Goal: Book appointment/travel/reservation

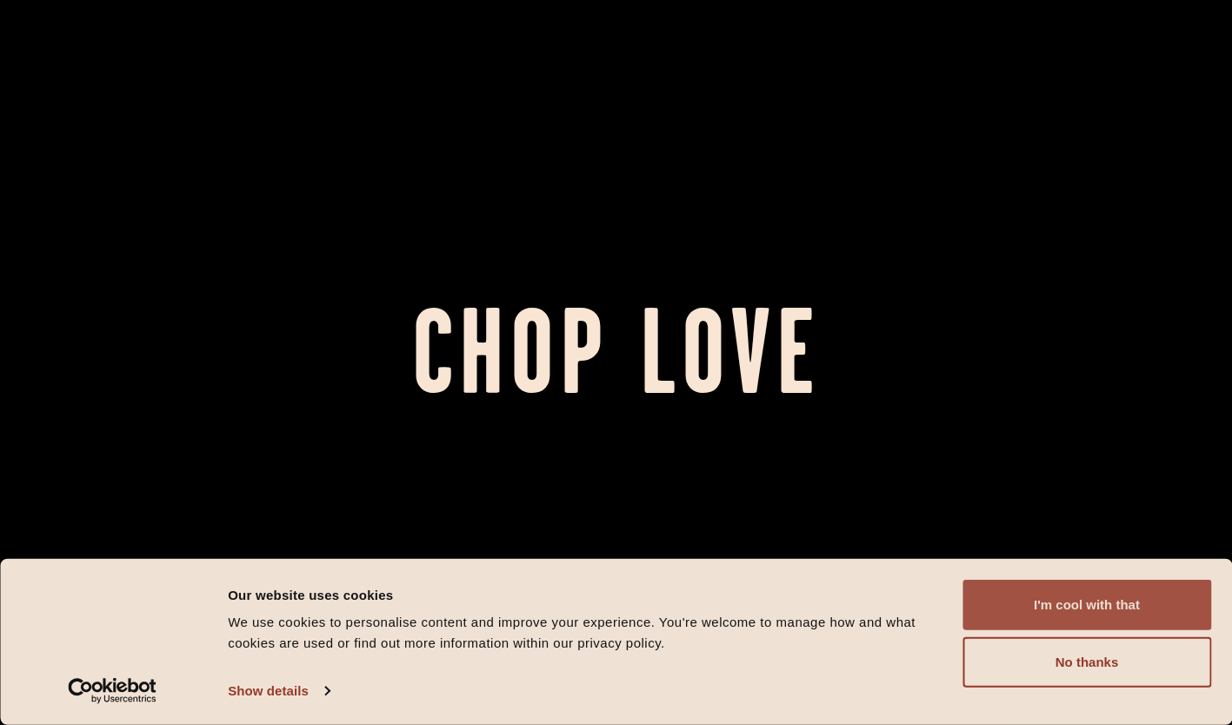
click at [1111, 612] on button "I'm cool with that" at bounding box center [1087, 605] width 249 height 50
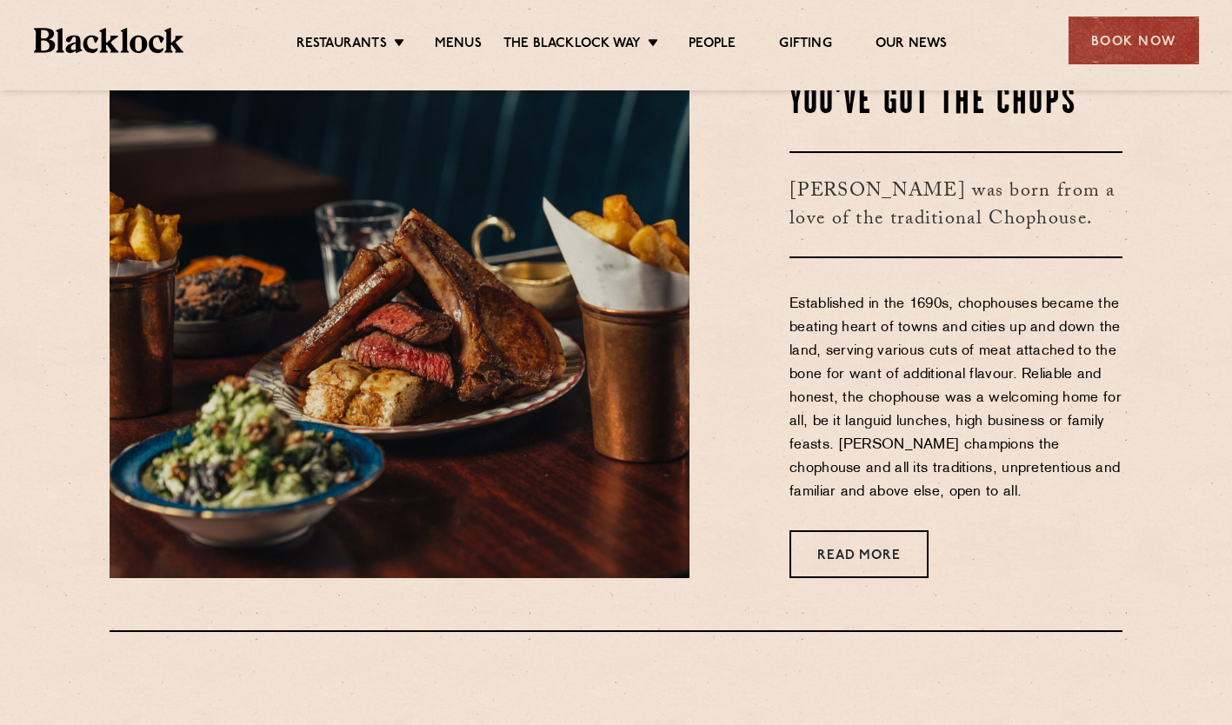
scroll to position [783, 0]
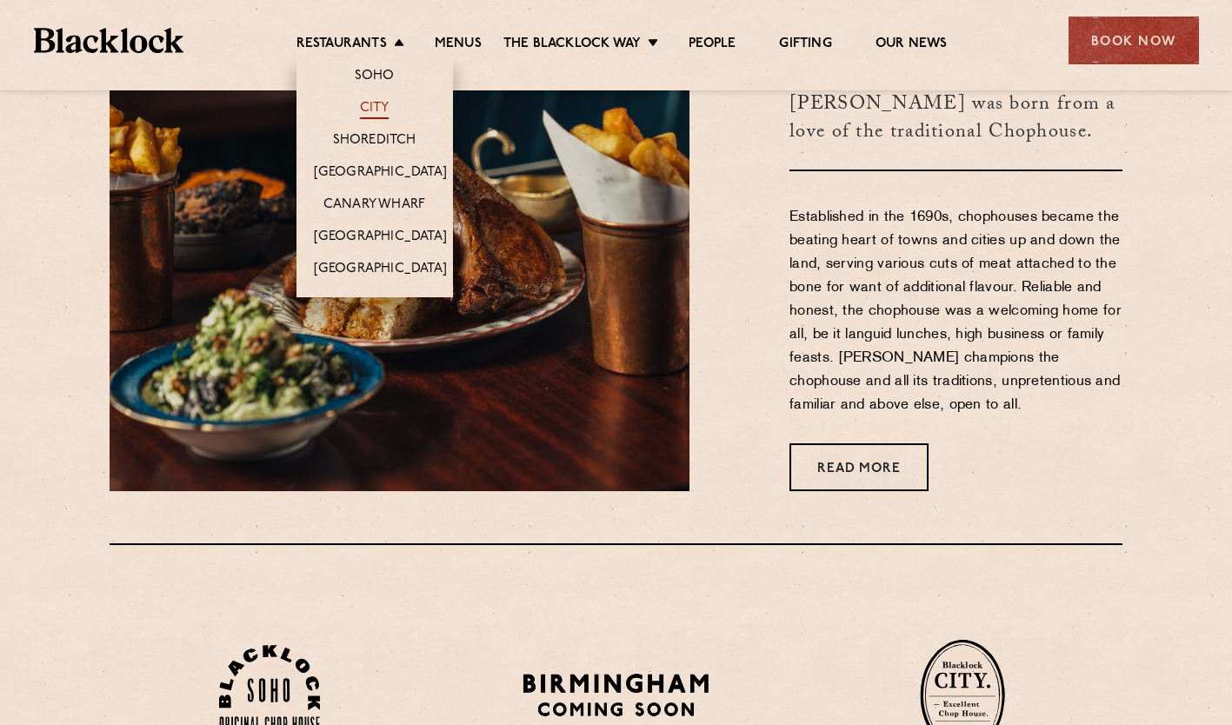
click at [371, 101] on link "City" at bounding box center [375, 109] width 30 height 19
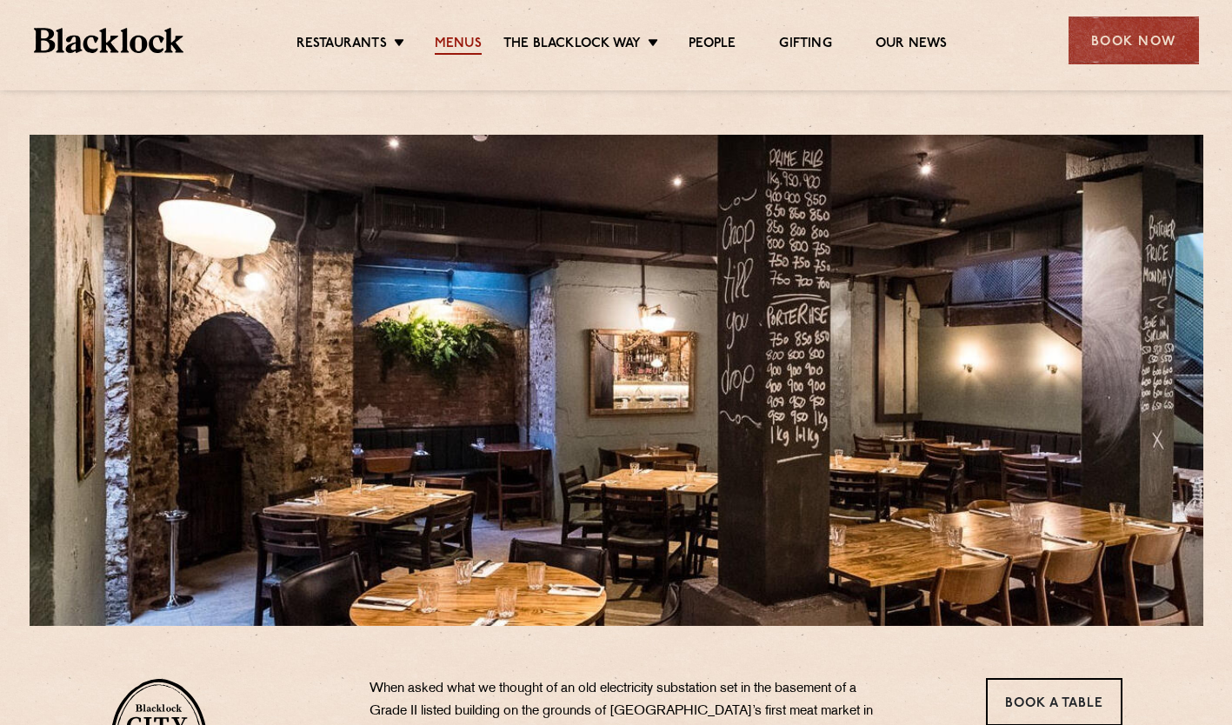
click at [444, 36] on link "Menus" at bounding box center [458, 45] width 47 height 19
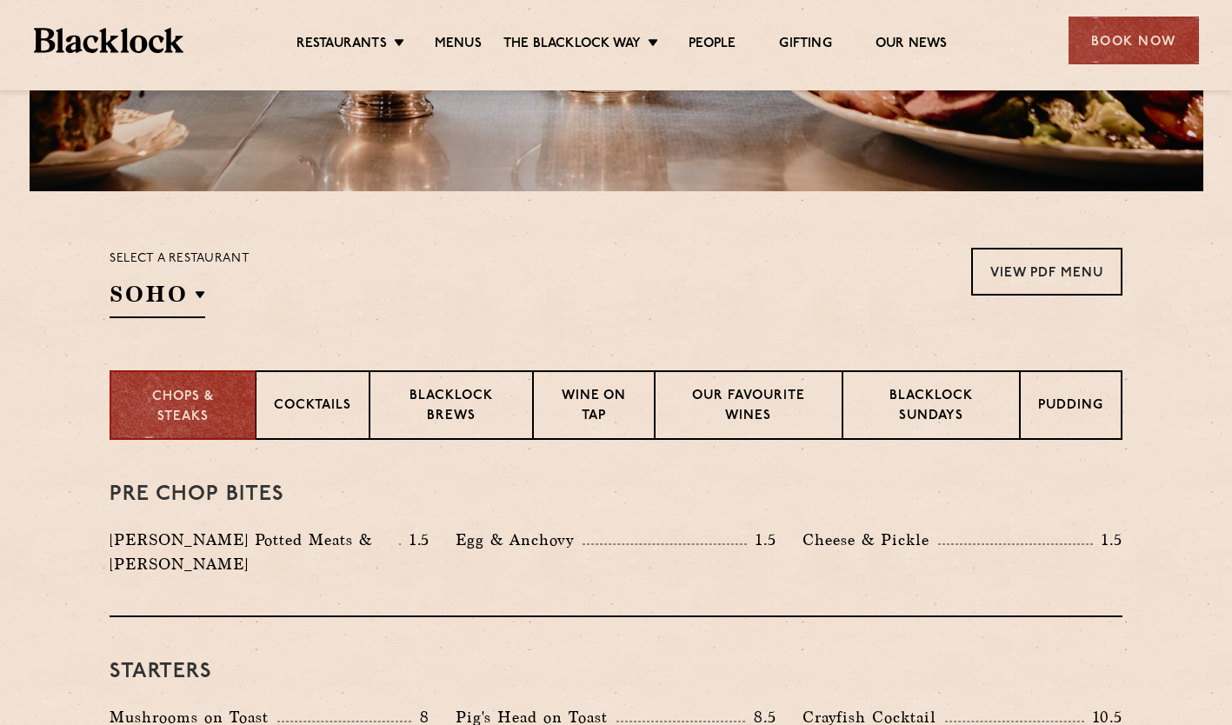
scroll to position [522, 0]
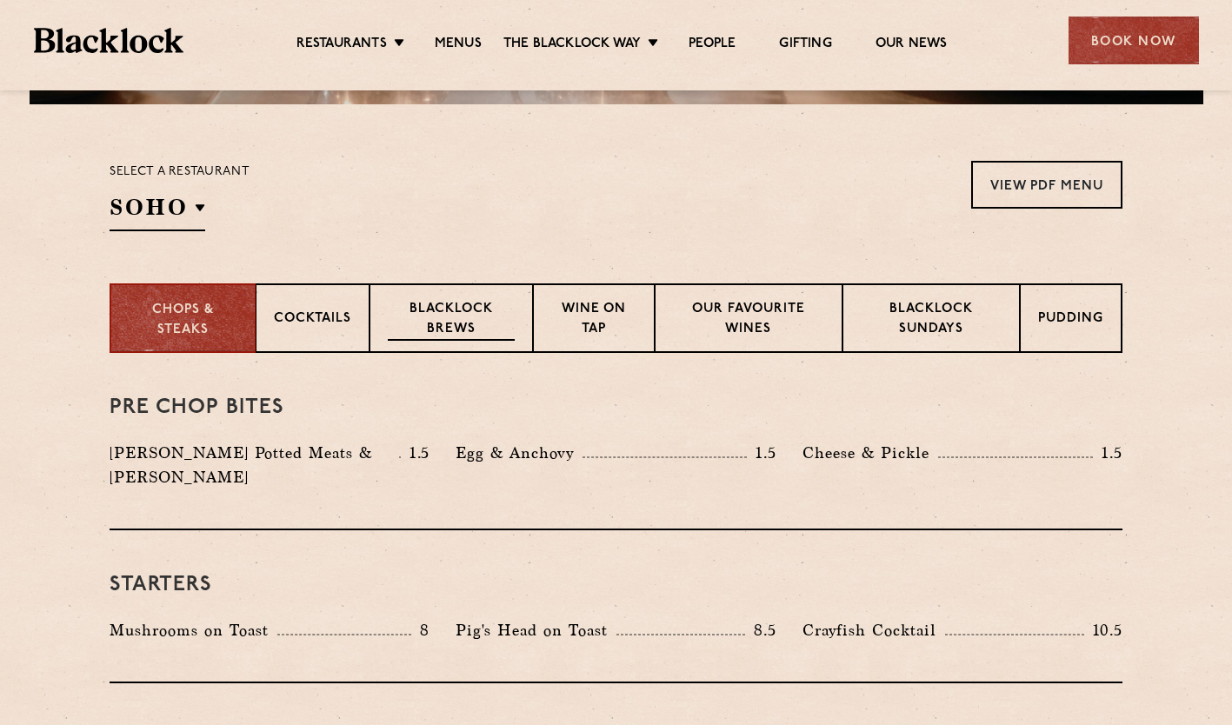
click at [439, 301] on p "Blacklock Brews" at bounding box center [451, 320] width 127 height 41
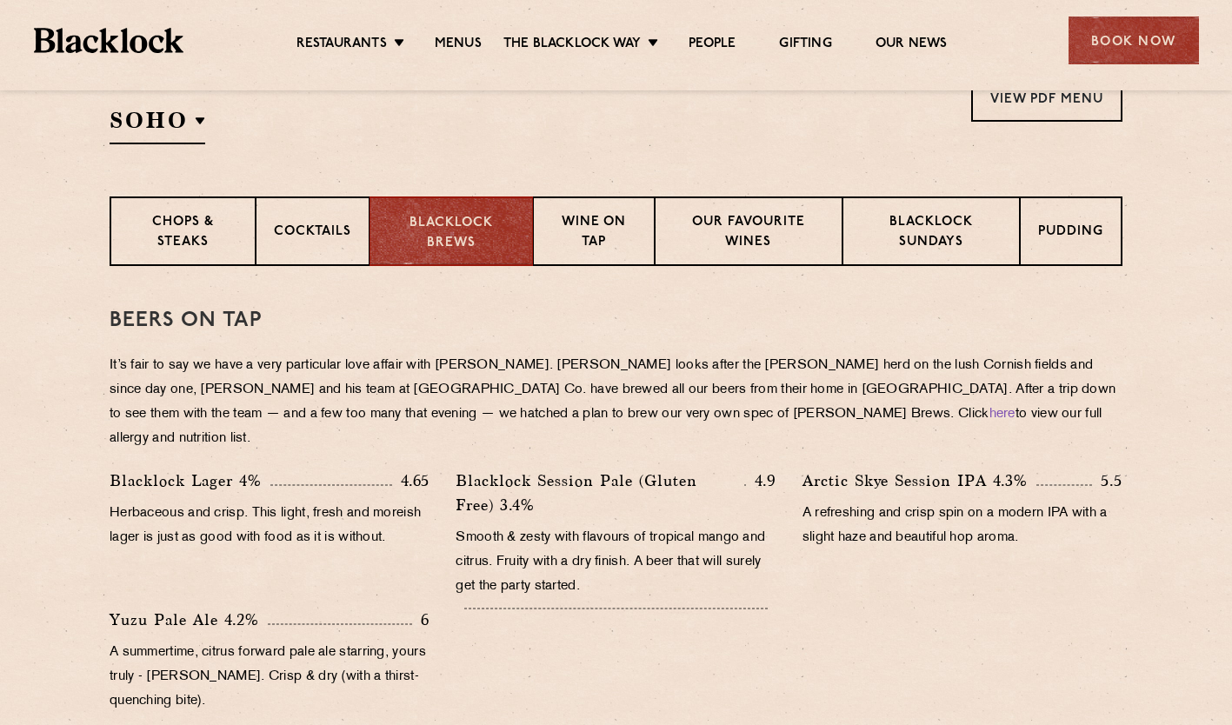
scroll to position [696, 0]
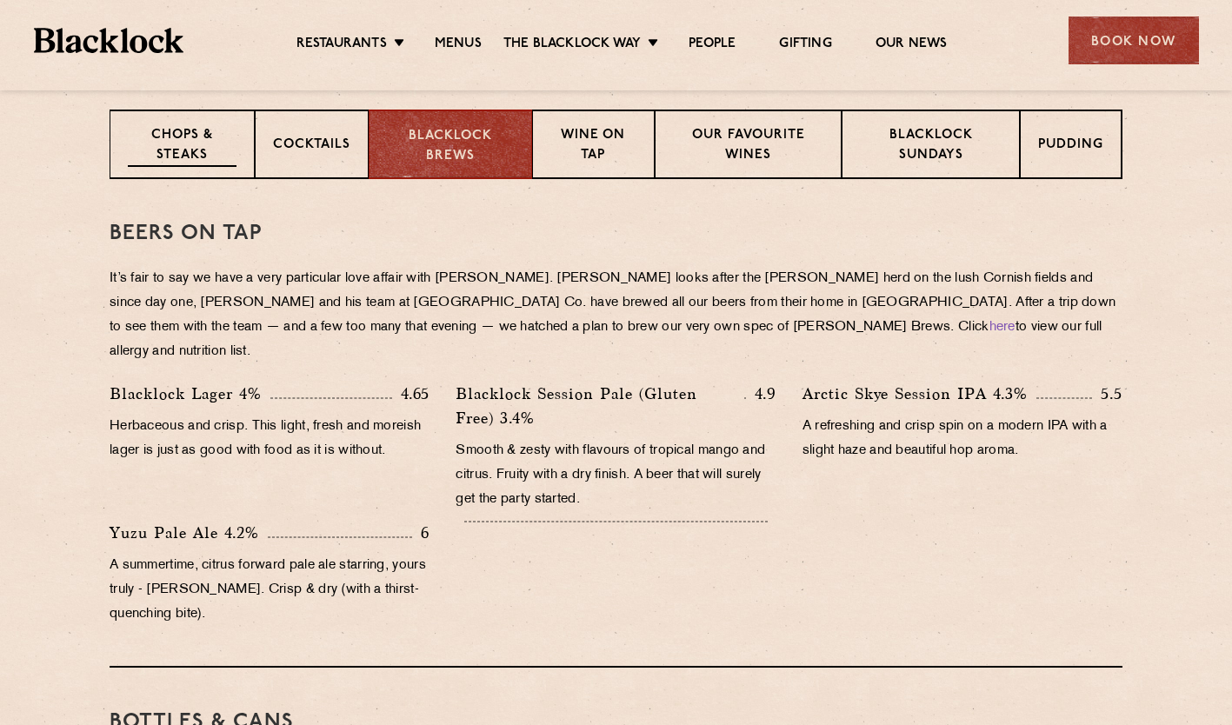
click at [170, 140] on p "Chops & Steaks" at bounding box center [182, 146] width 109 height 41
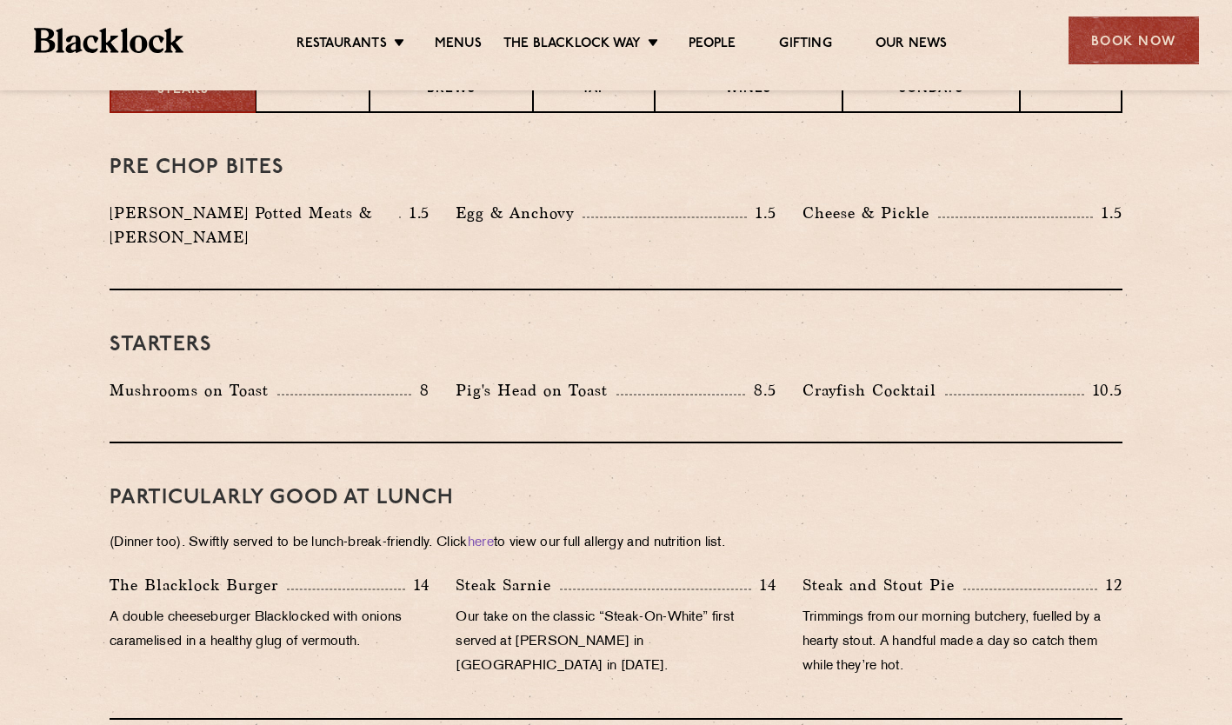
scroll to position [675, 0]
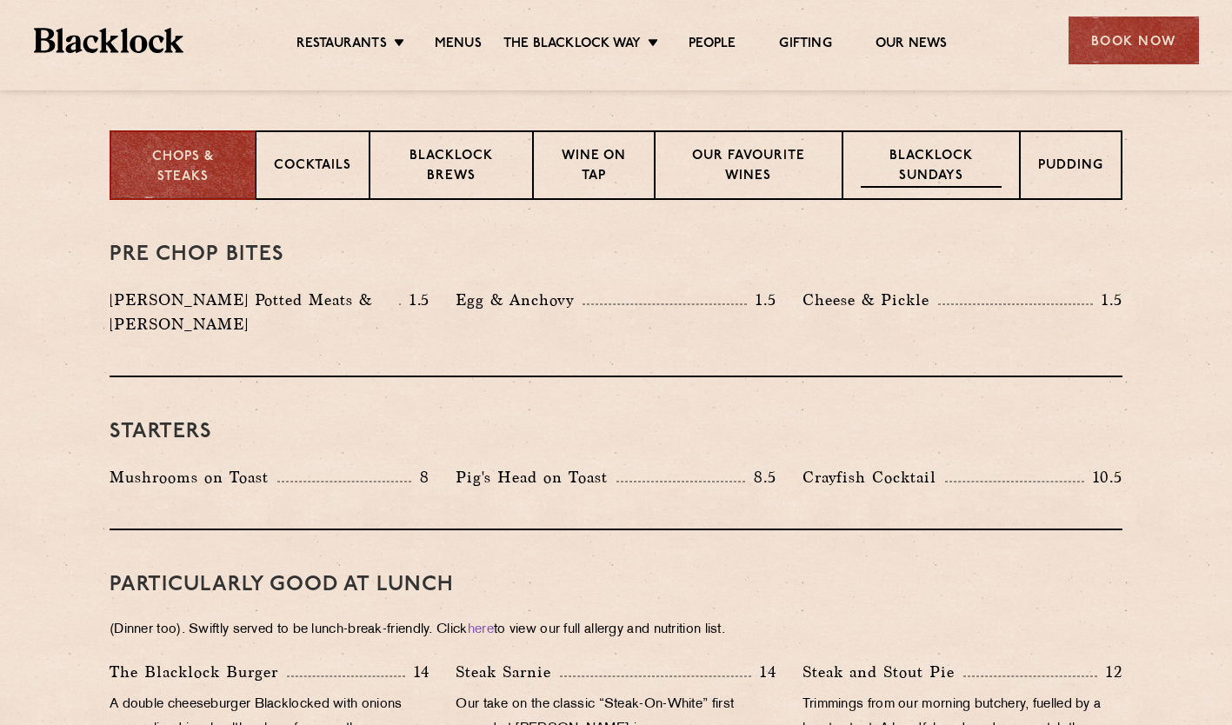
click at [896, 169] on p "Blacklock Sundays" at bounding box center [931, 167] width 141 height 41
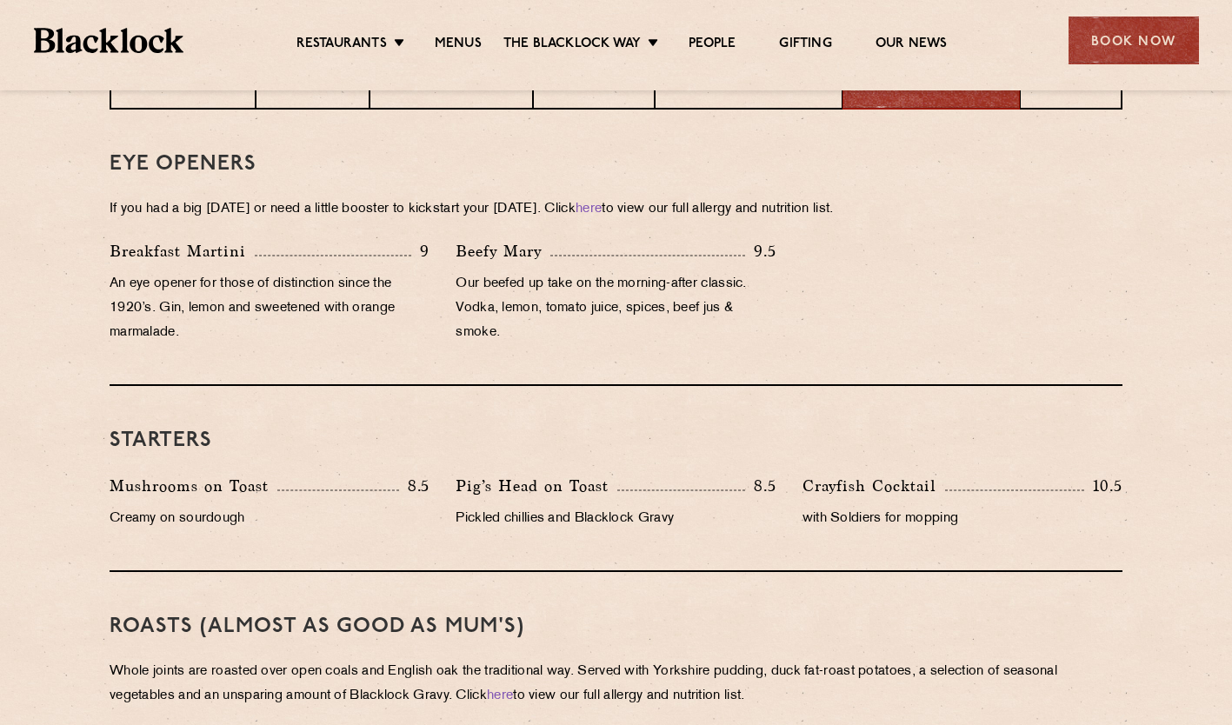
scroll to position [244, 0]
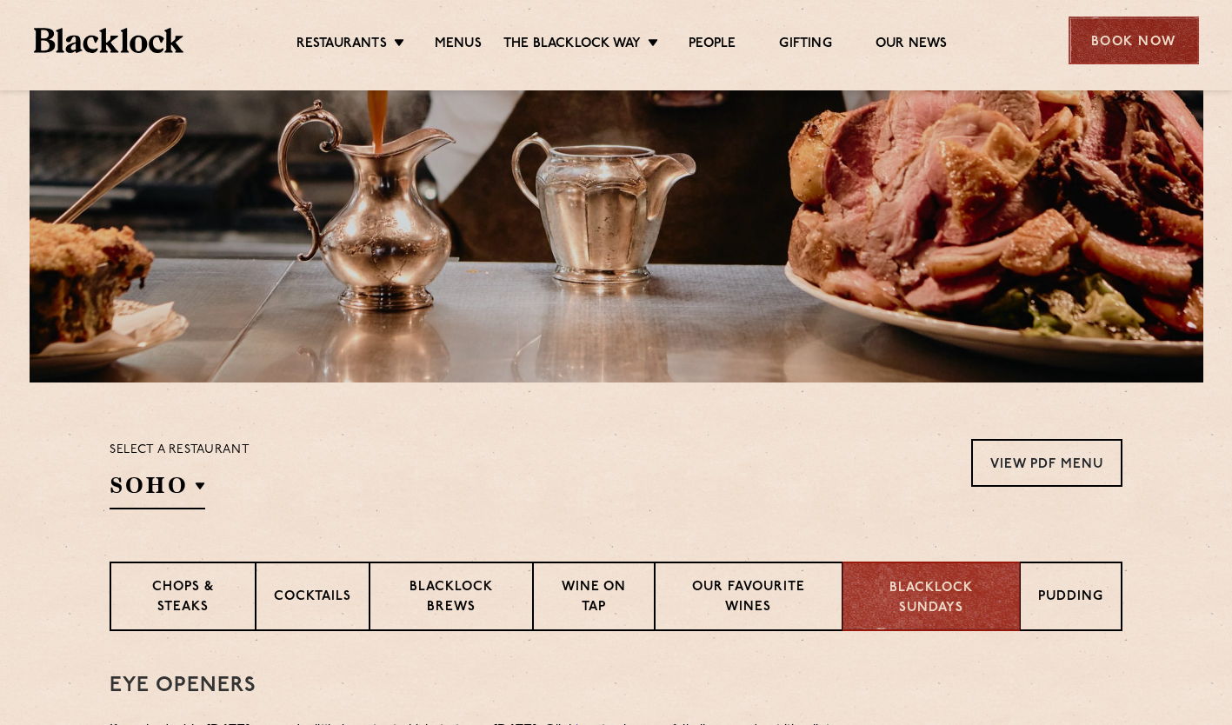
click at [1137, 40] on div "Book Now" at bounding box center [1134, 41] width 130 height 48
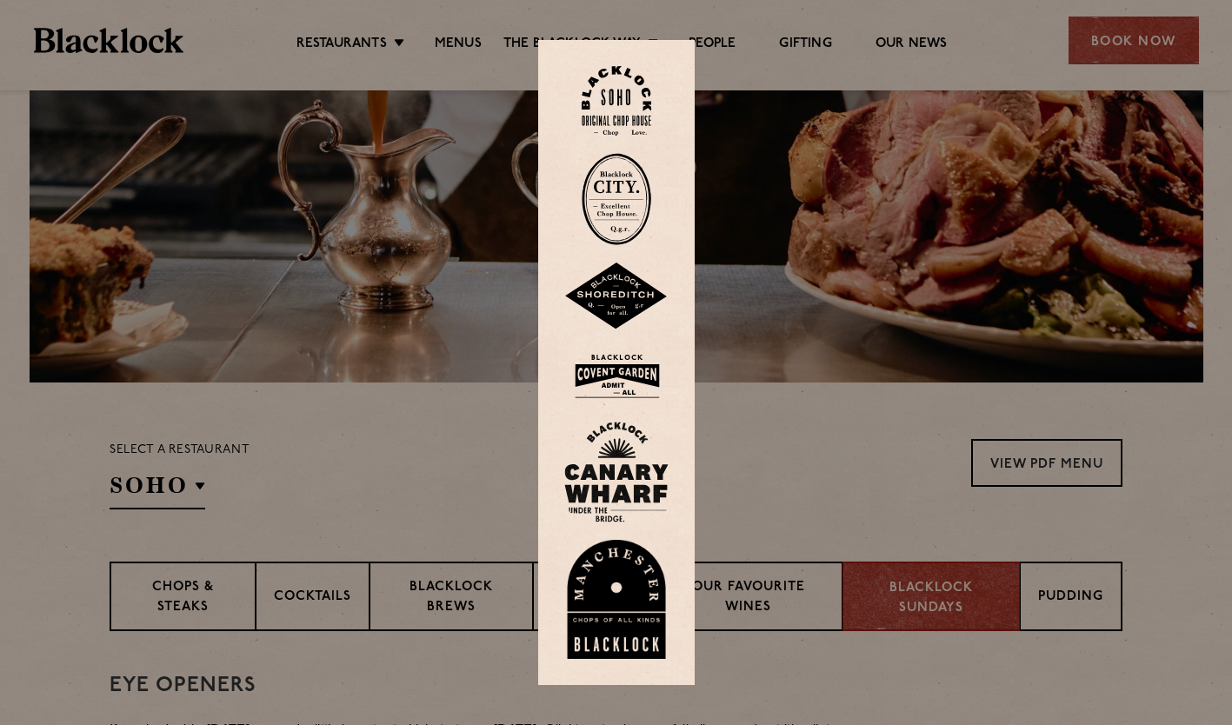
click at [621, 195] on img at bounding box center [617, 199] width 70 height 92
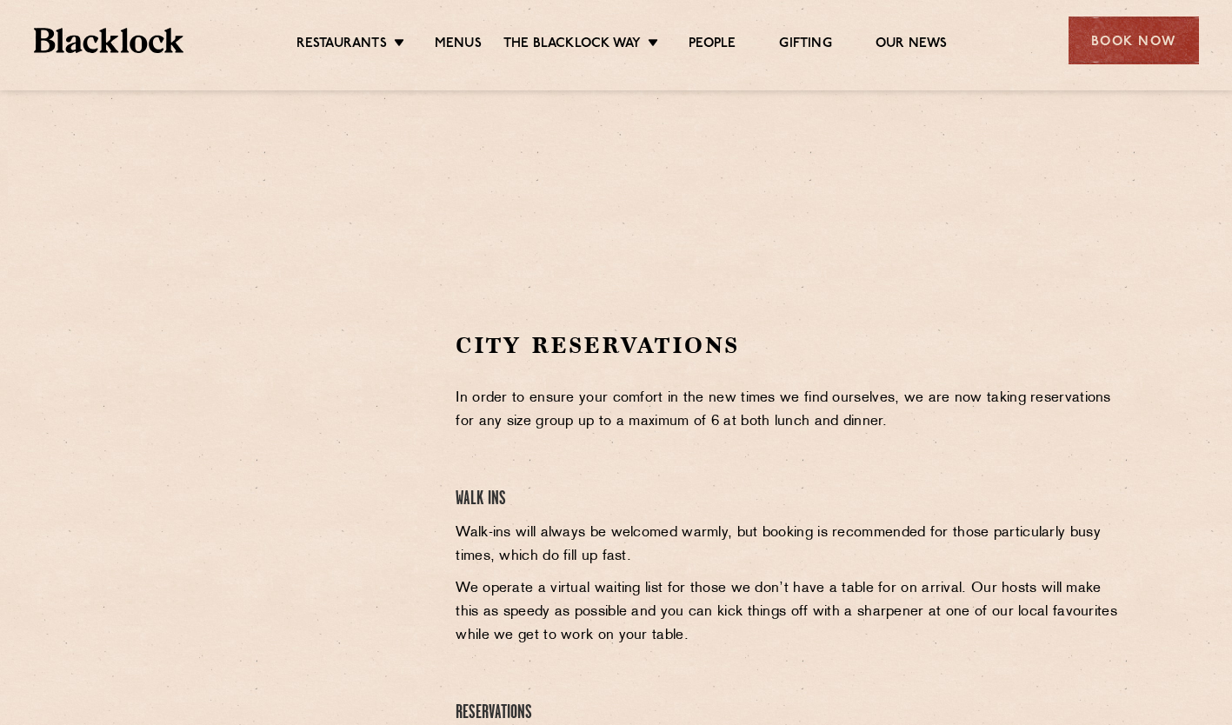
scroll to position [522, 0]
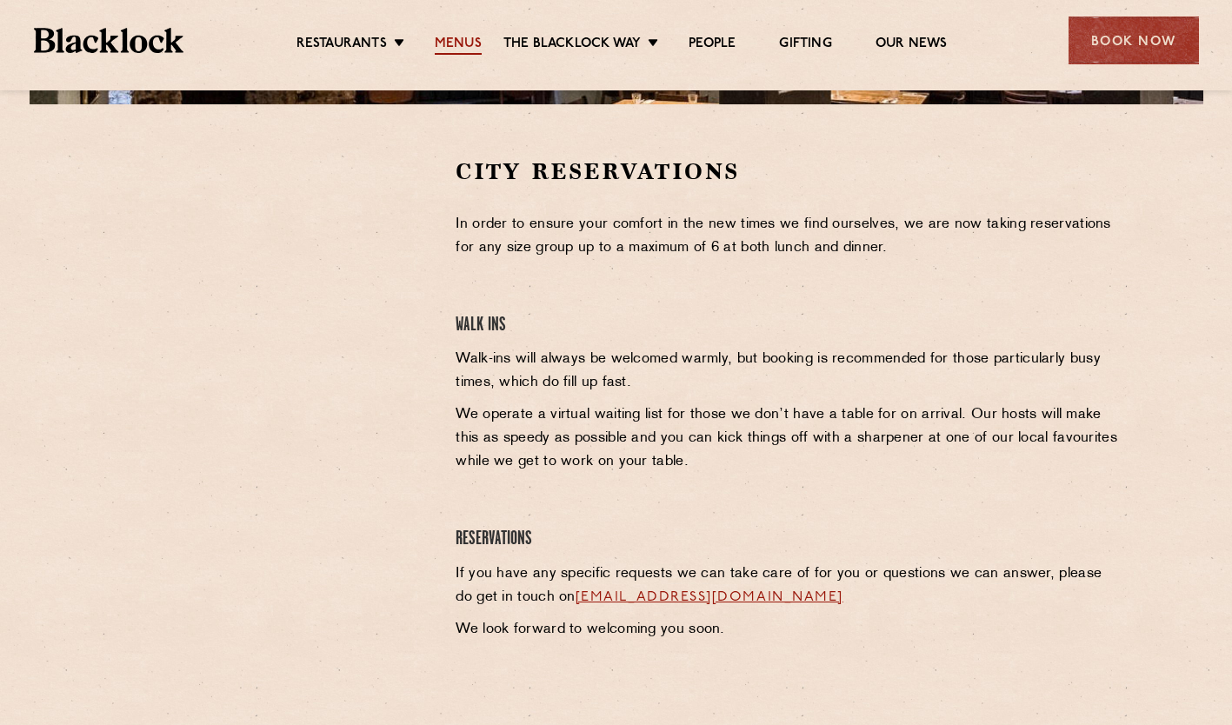
click at [454, 37] on link "Menus" at bounding box center [458, 45] width 47 height 19
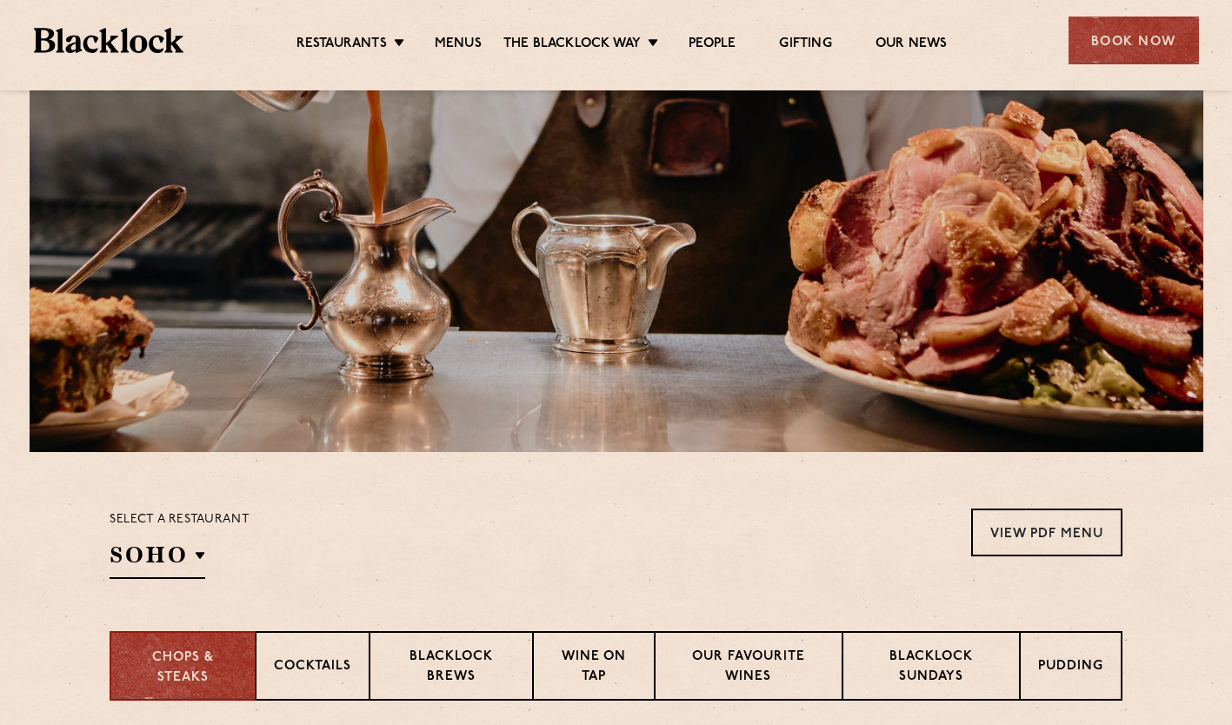
scroll to position [261, 0]
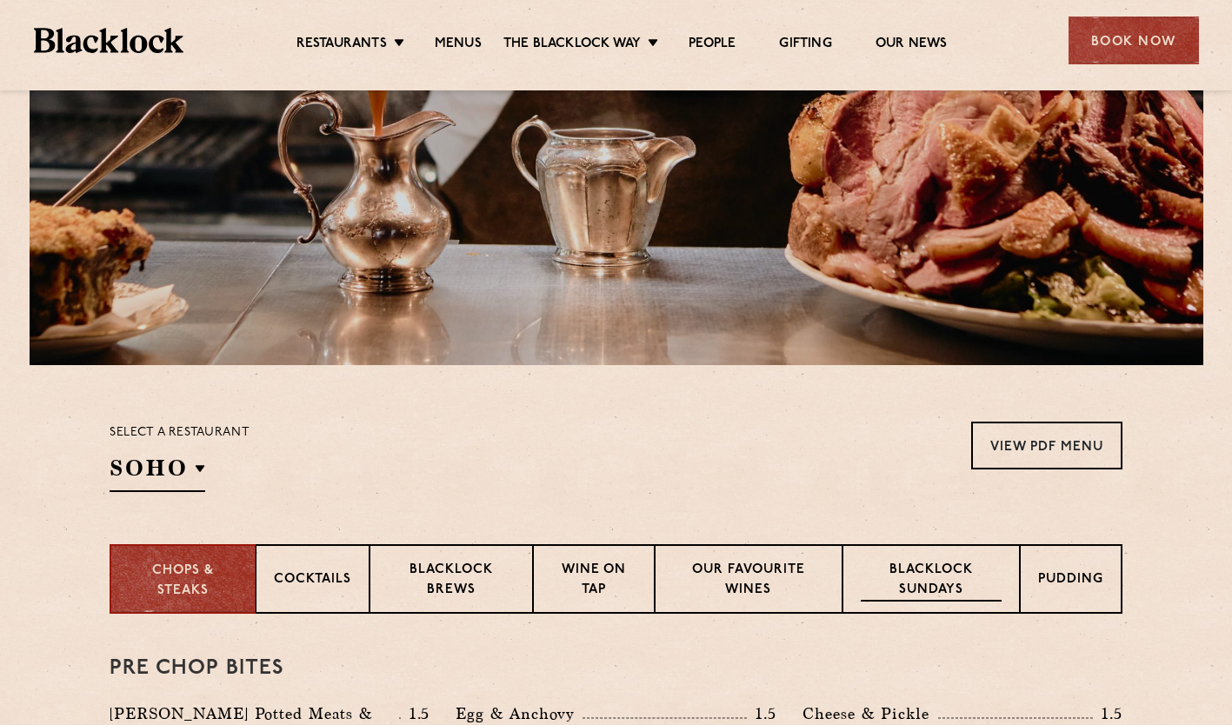
click at [904, 570] on p "Blacklock Sundays" at bounding box center [931, 581] width 141 height 41
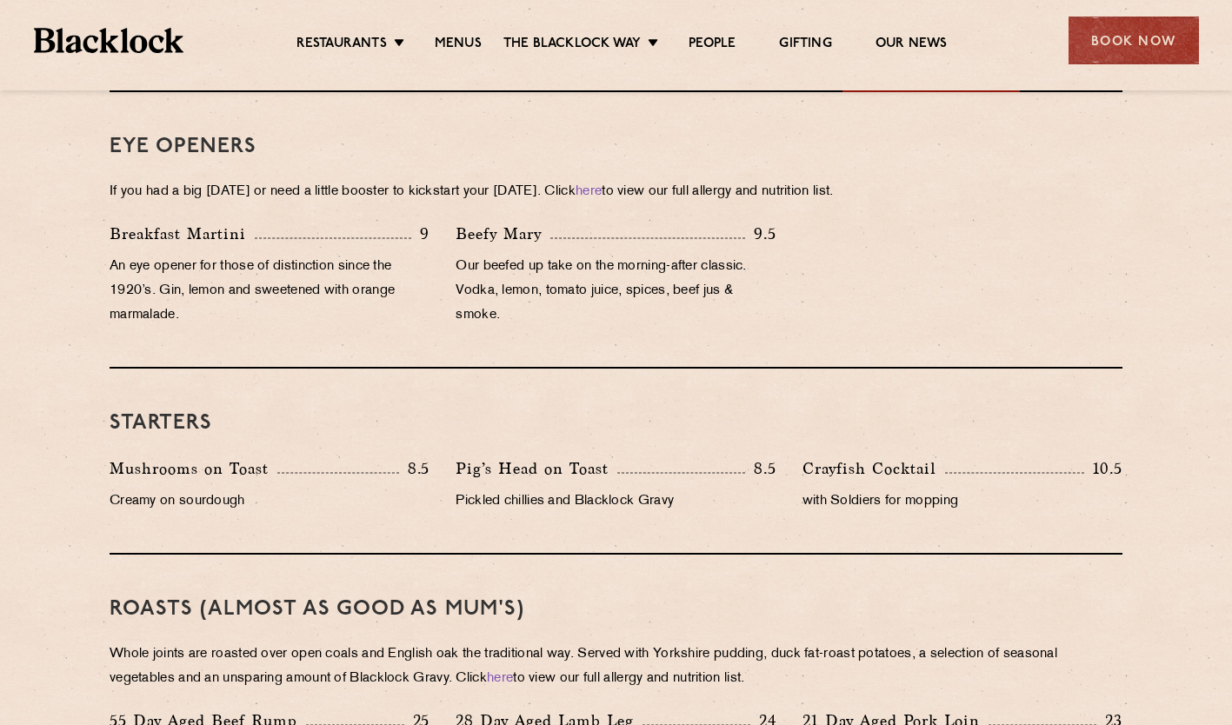
scroll to position [696, 0]
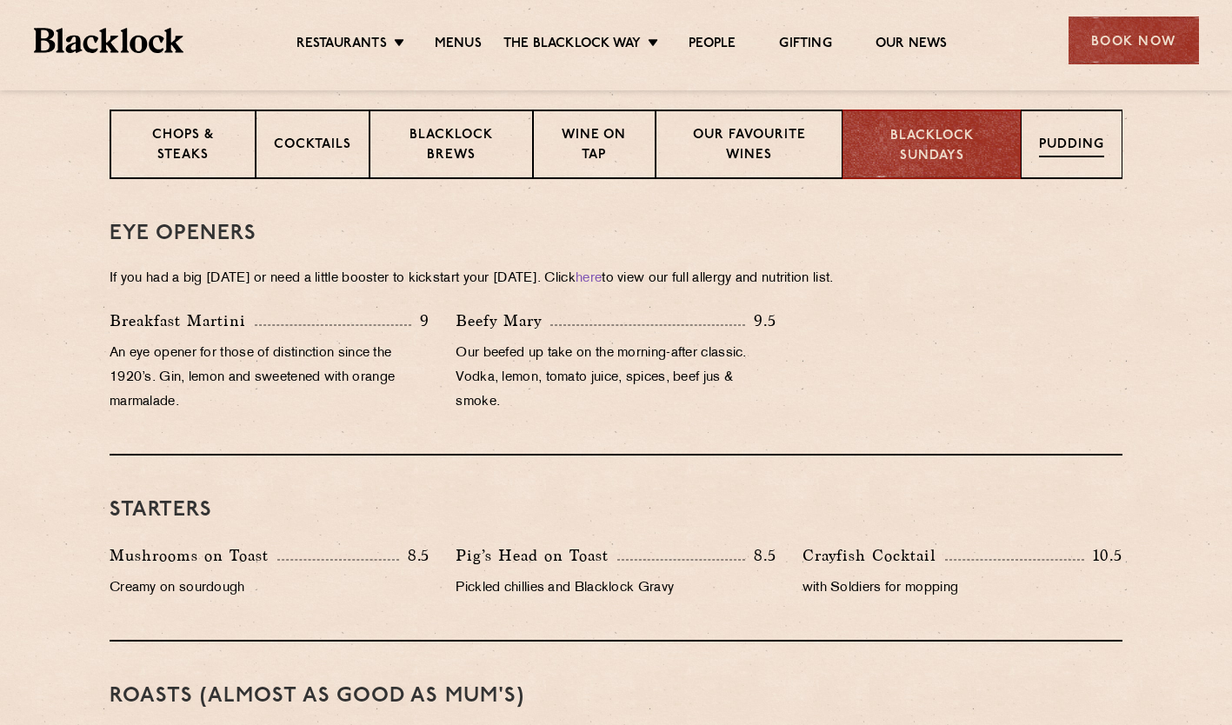
click at [1050, 137] on p "Pudding" at bounding box center [1071, 147] width 65 height 22
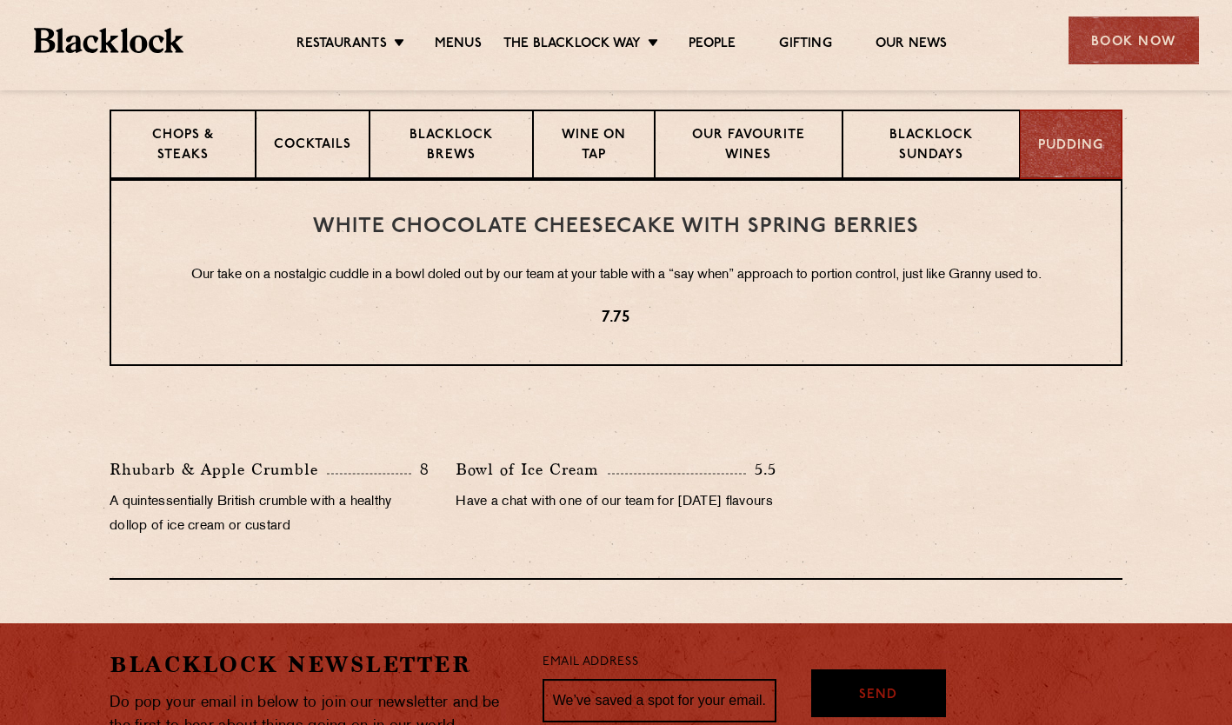
scroll to position [261, 0]
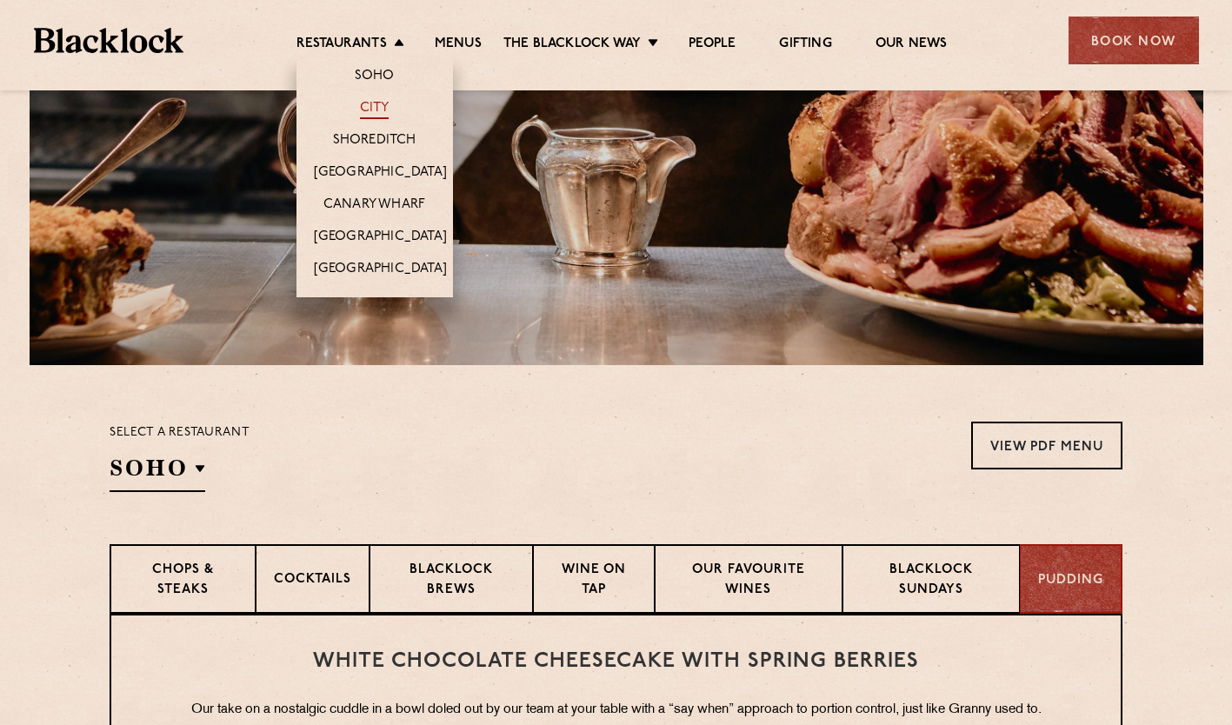
click at [380, 109] on link "City" at bounding box center [375, 109] width 30 height 19
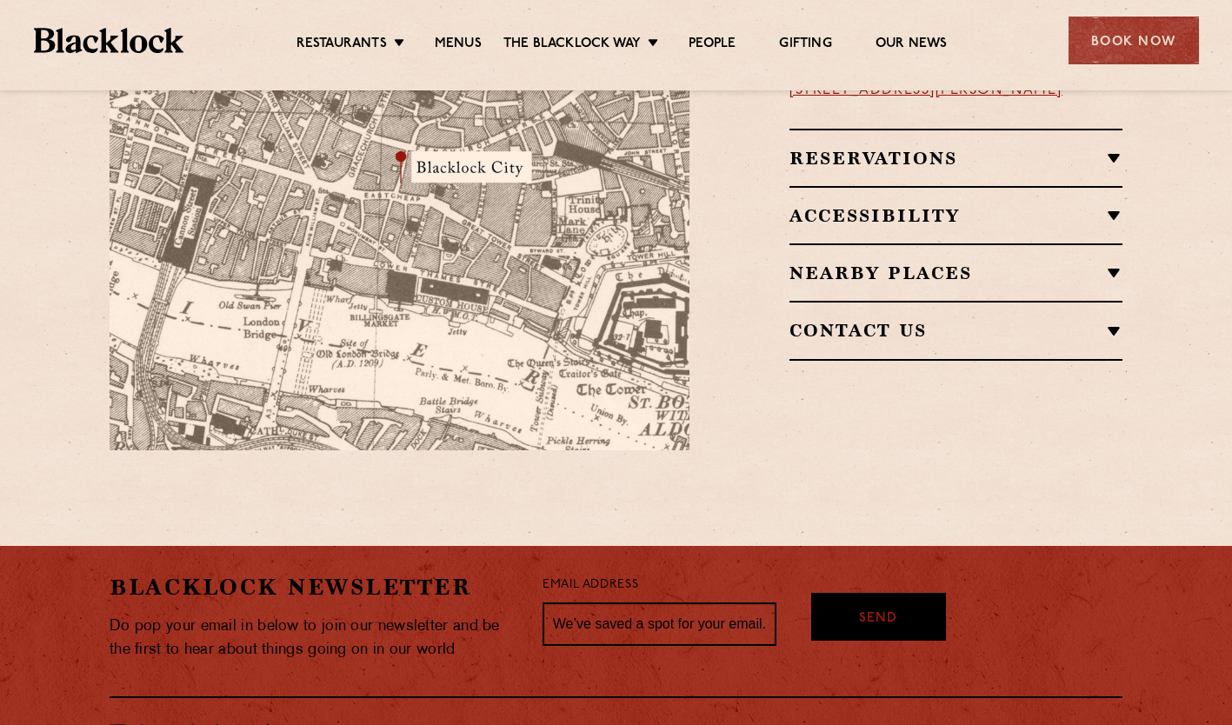
scroll to position [1390, 0]
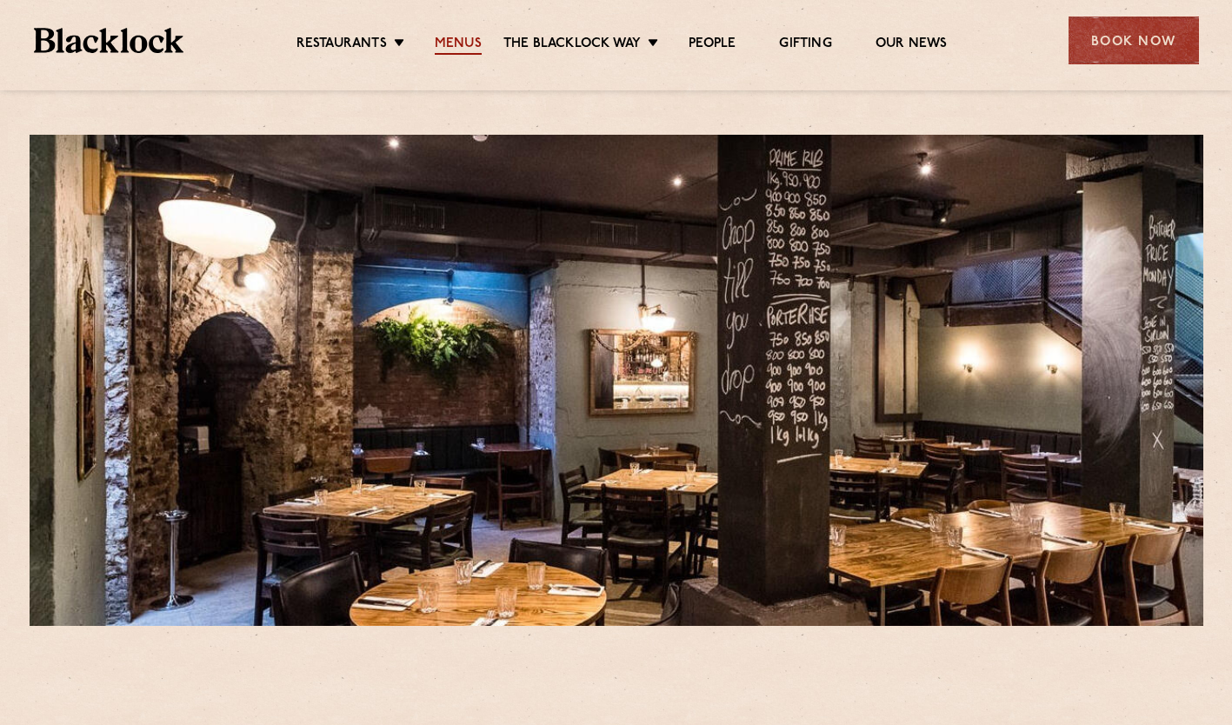
click at [447, 41] on link "Menus" at bounding box center [458, 45] width 47 height 19
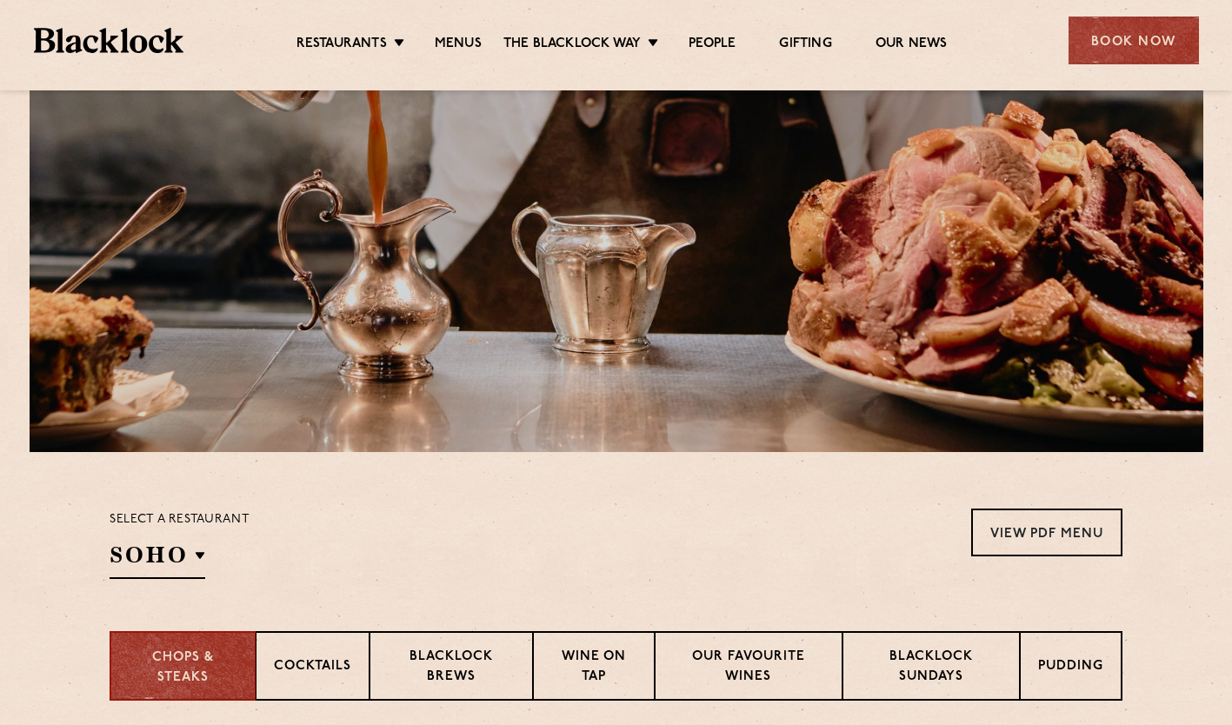
scroll to position [261, 0]
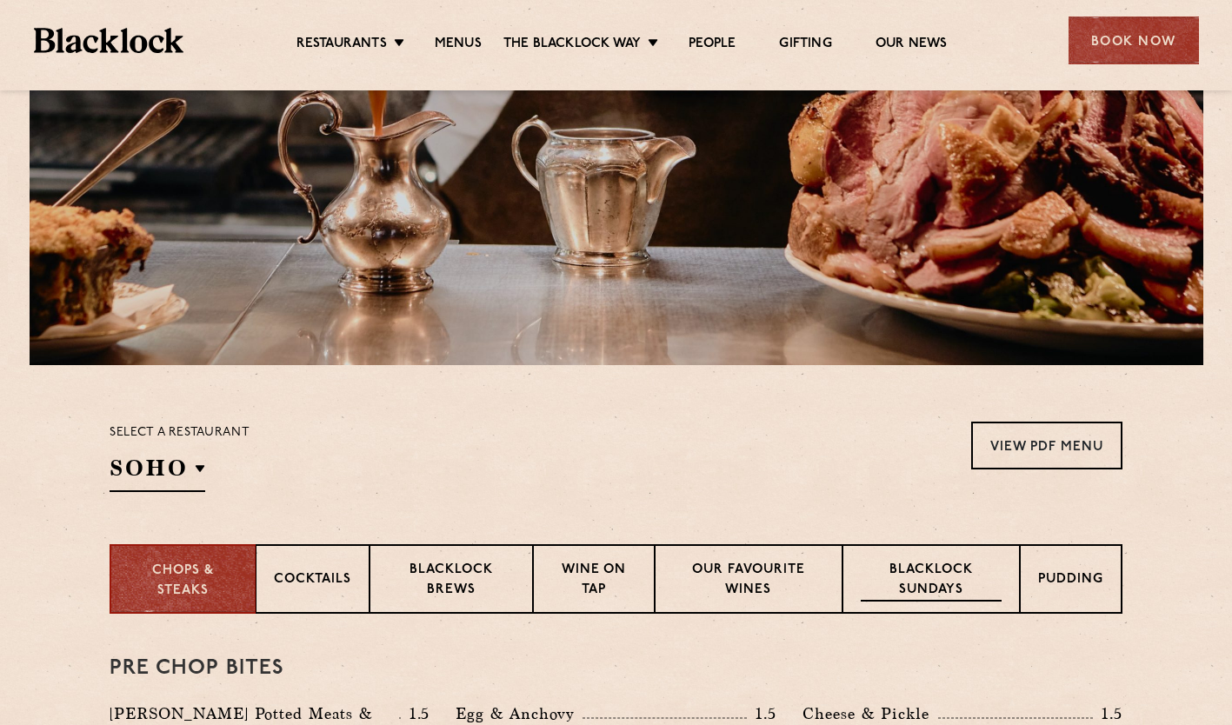
click at [904, 583] on p "Blacklock Sundays" at bounding box center [931, 581] width 141 height 41
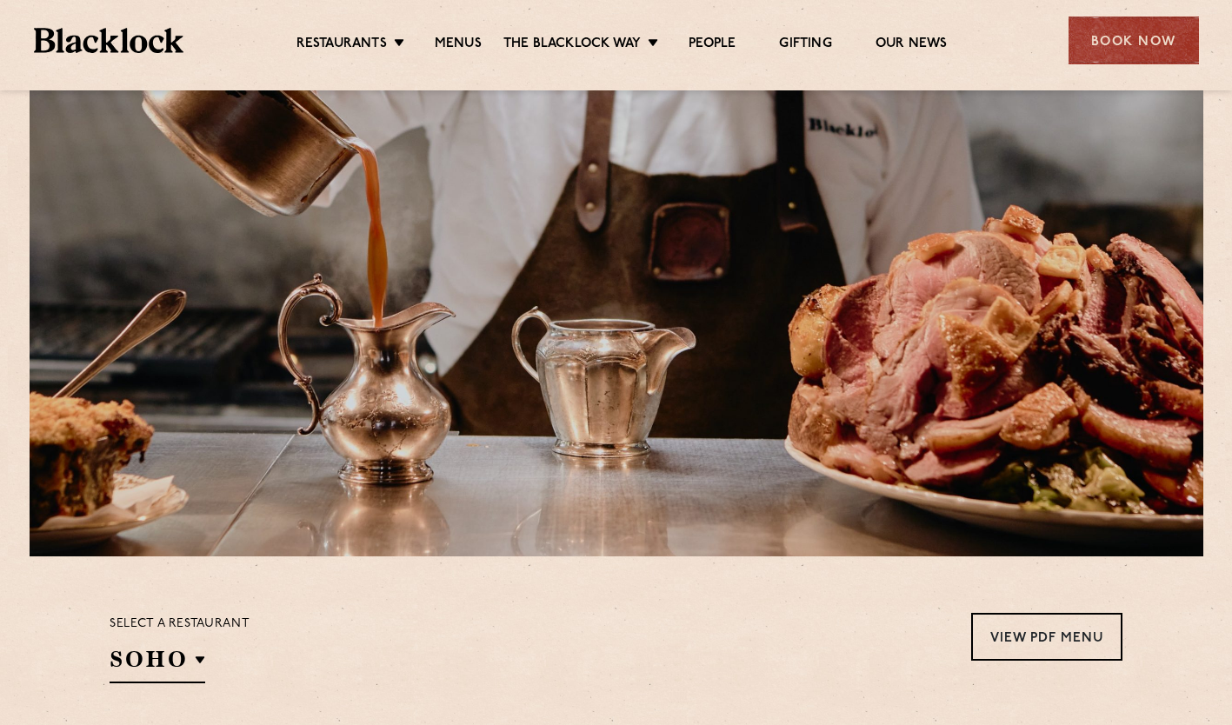
scroll to position [0, 0]
